Goal: Information Seeking & Learning: Check status

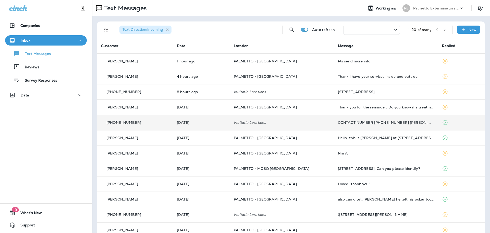
click at [358, 125] on td "CONTACT NUMBER [PHONE_NUMBER] [PERSON_NAME] THANKS" at bounding box center [386, 122] width 104 height 15
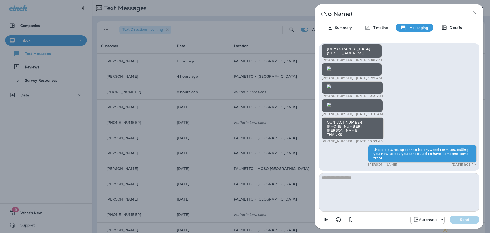
click at [473, 13] on icon "button" at bounding box center [475, 13] width 6 height 6
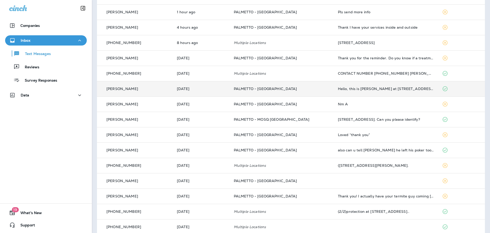
scroll to position [51, 0]
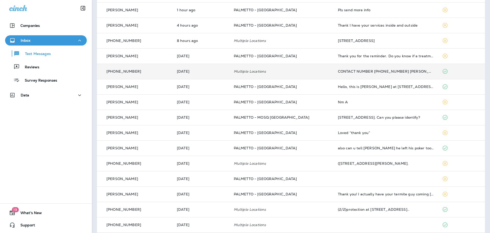
click at [419, 75] on td "CONTACT NUMBER [PHONE_NUMBER] [PERSON_NAME] THANKS" at bounding box center [386, 71] width 104 height 15
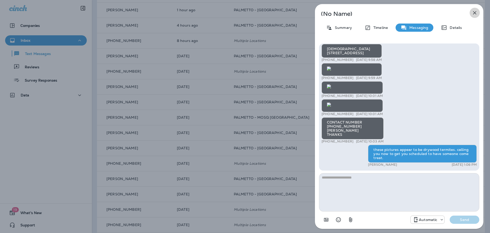
click at [472, 12] on icon "button" at bounding box center [475, 13] width 6 height 6
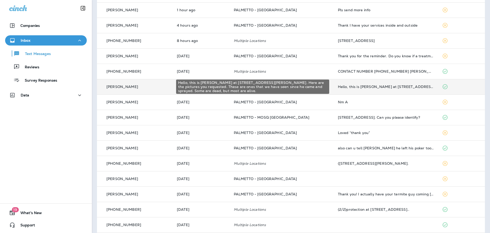
click at [407, 85] on div "Hello, this is [PERSON_NAME] at [STREET_ADDRESS][PERSON_NAME]. Here are the pic…" at bounding box center [386, 86] width 96 height 4
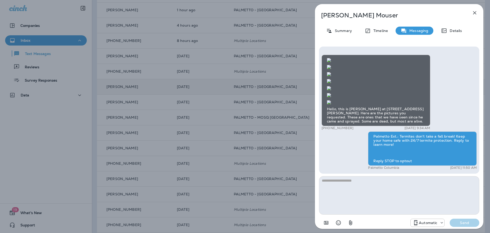
click at [475, 13] on icon "button" at bounding box center [475, 13] width 6 height 6
